Goal: Information Seeking & Learning: Learn about a topic

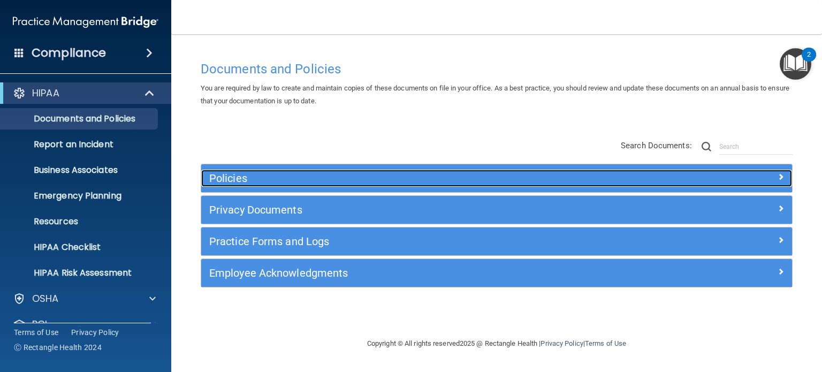
click at [626, 177] on h5 "Policies" at bounding box center [422, 178] width 427 height 12
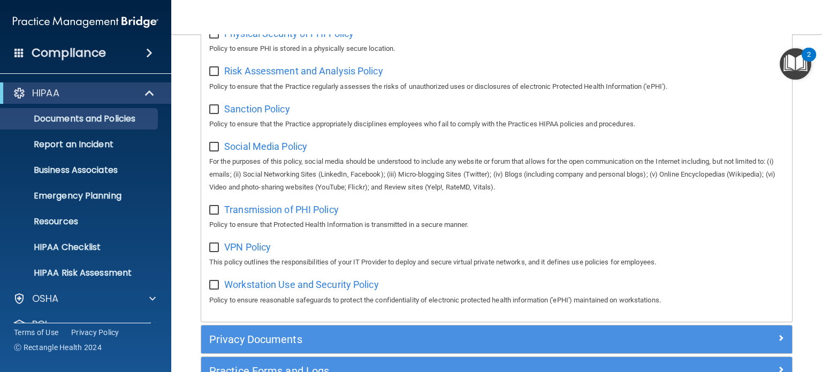
scroll to position [696, 0]
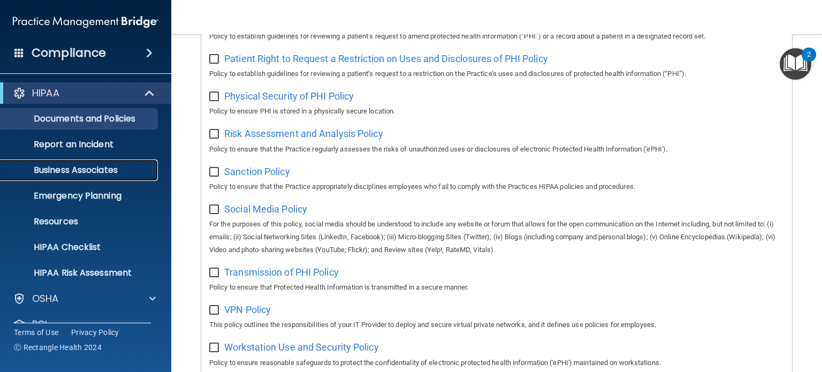
click at [65, 167] on p "Business Associates" at bounding box center [80, 170] width 146 height 11
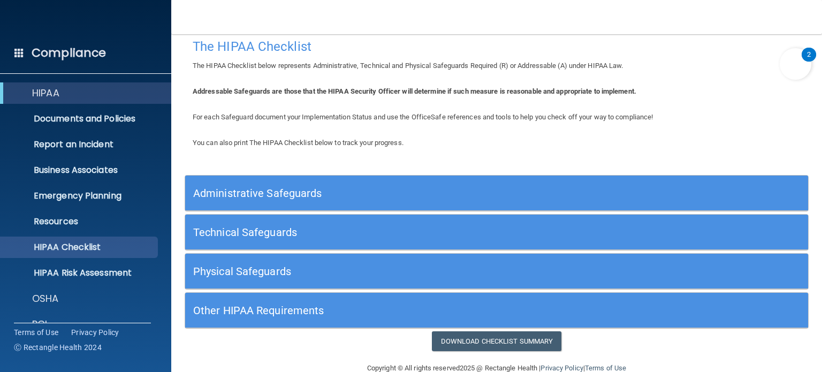
scroll to position [32, 0]
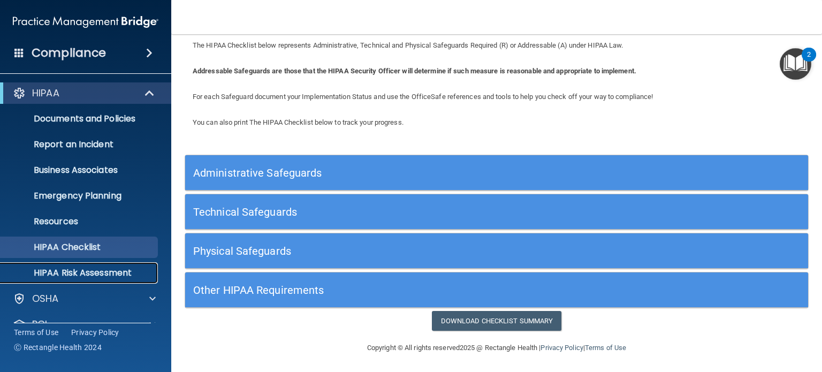
click at [79, 276] on p "HIPAA Risk Assessment" at bounding box center [80, 273] width 146 height 11
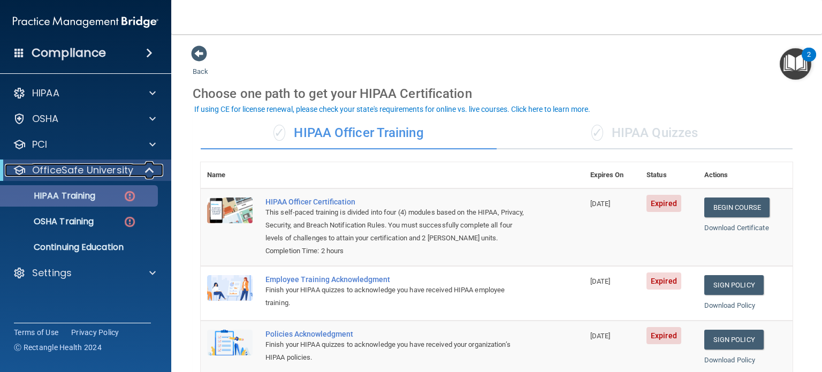
drag, startPoint x: 151, startPoint y: 171, endPoint x: 155, endPoint y: 201, distance: 30.7
click at [151, 171] on span at bounding box center [150, 170] width 9 height 13
